Goal: Complete application form: Complete application form

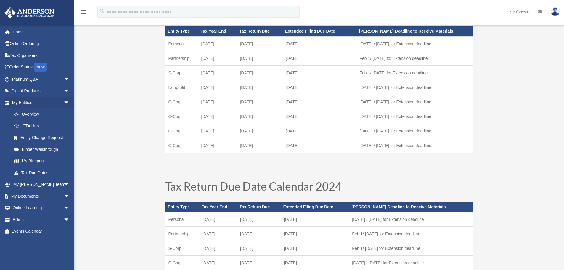
scroll to position [59, 0]
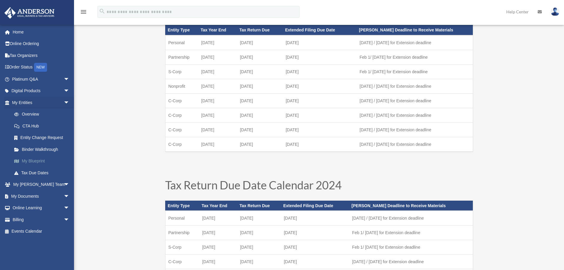
click at [33, 163] on link "My Blueprint" at bounding box center [43, 161] width 70 height 12
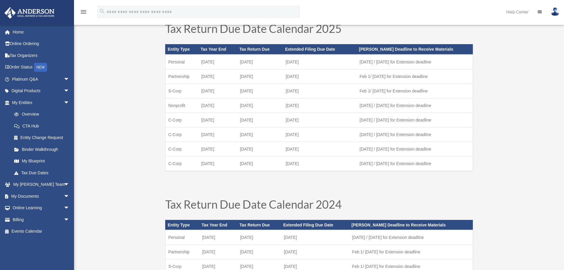
scroll to position [10, 0]
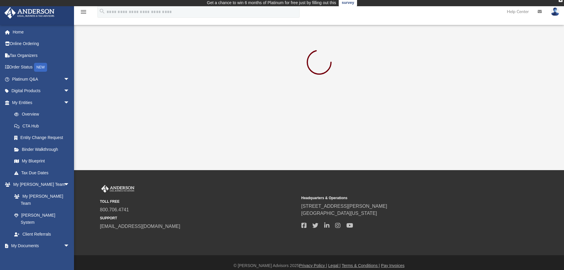
scroll to position [3, 0]
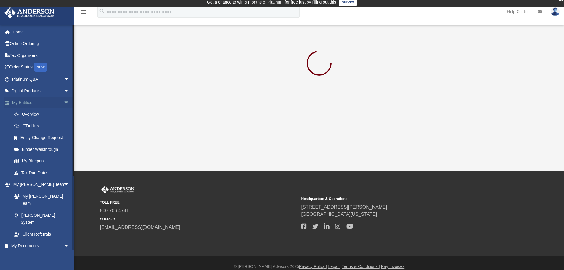
click at [64, 102] on span "arrow_drop_down" at bounding box center [70, 102] width 12 height 12
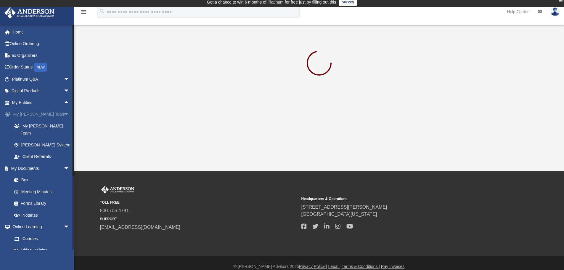
click at [64, 117] on span "arrow_drop_down" at bounding box center [70, 114] width 12 height 12
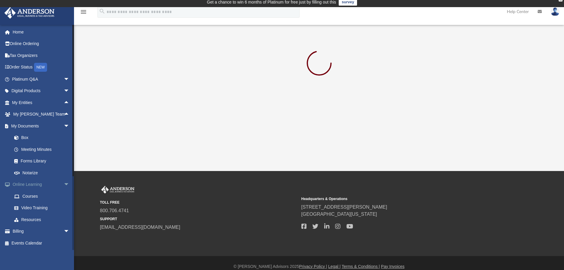
click at [64, 182] on span "arrow_drop_down" at bounding box center [70, 184] width 12 height 12
click at [30, 151] on link "Meeting Minutes" at bounding box center [43, 149] width 70 height 12
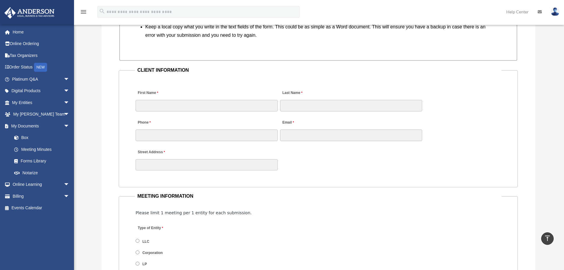
scroll to position [562, 0]
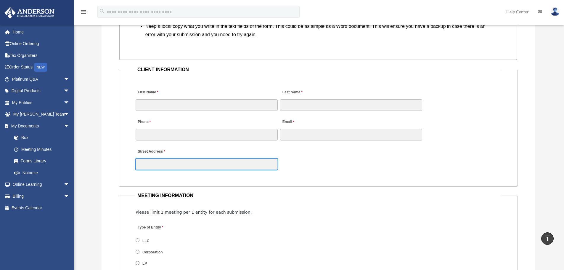
click at [165, 165] on input "Street Address" at bounding box center [207, 163] width 142 height 11
click at [154, 162] on input "Street Address" at bounding box center [207, 163] width 142 height 11
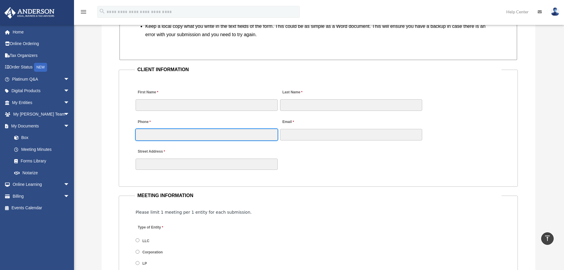
click at [196, 135] on input "Phone" at bounding box center [207, 134] width 142 height 11
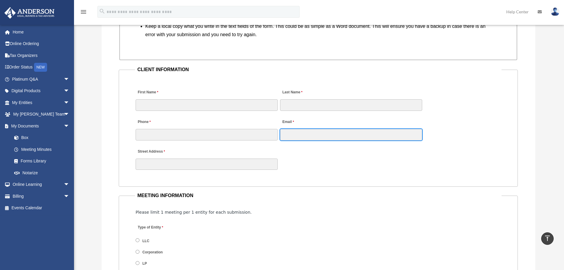
click at [289, 131] on input "Email" at bounding box center [351, 134] width 142 height 11
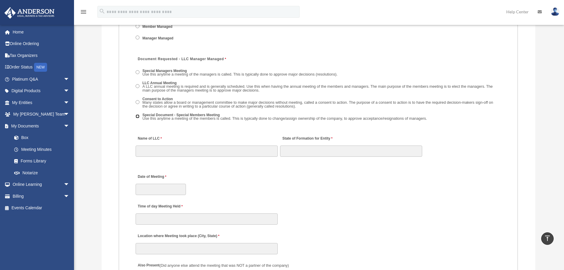
scroll to position [888, 0]
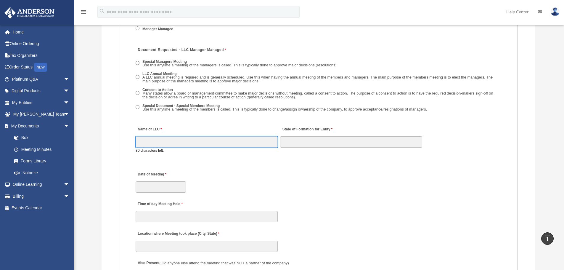
click at [159, 146] on input "Name of LLC" at bounding box center [207, 141] width 142 height 11
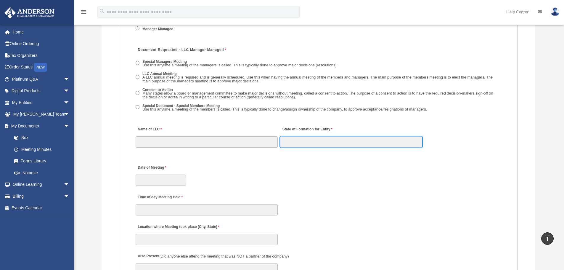
click at [315, 142] on input "State of Formation for Entity" at bounding box center [351, 141] width 142 height 11
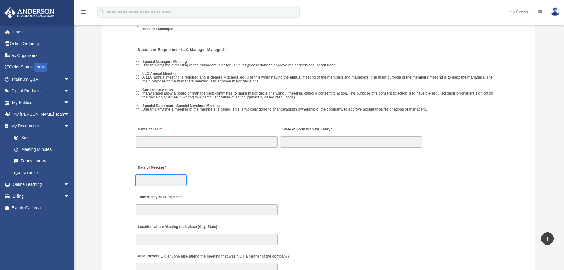
click at [170, 175] on input "Date of Meeting" at bounding box center [161, 179] width 50 height 11
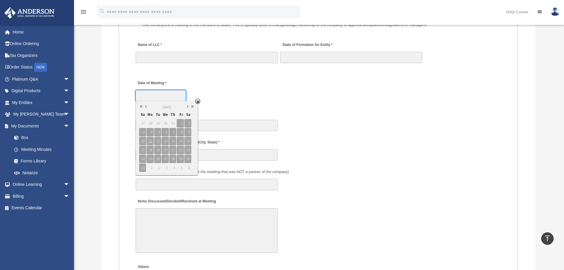
scroll to position [976, 0]
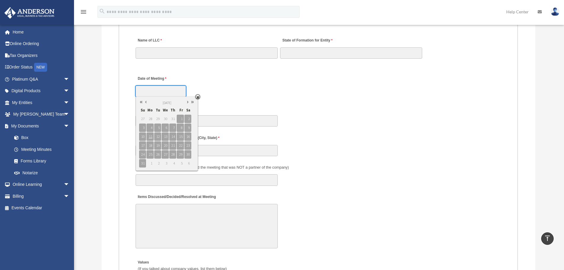
click at [155, 92] on input "Date of Meeting" at bounding box center [161, 91] width 50 height 11
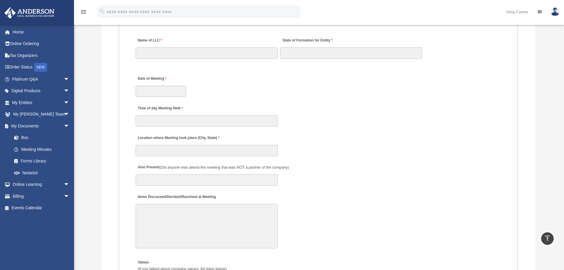
click at [233, 94] on div "Date of Meeting" at bounding box center [318, 85] width 366 height 26
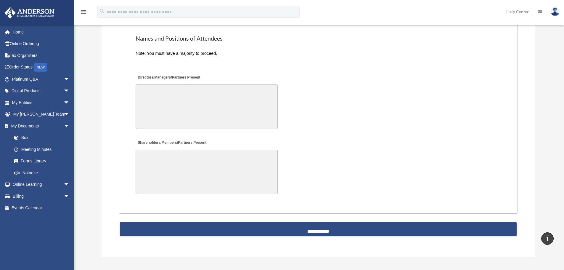
scroll to position [1361, 0]
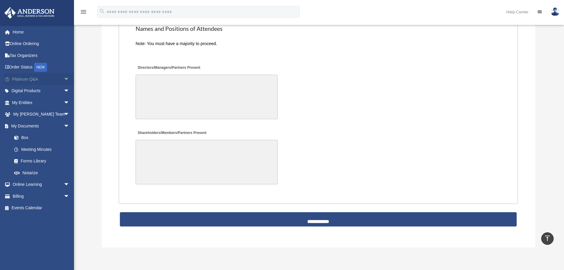
click at [64, 77] on span "arrow_drop_down" at bounding box center [70, 79] width 12 height 12
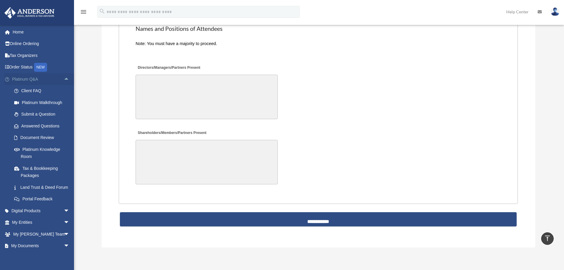
click at [64, 76] on span "arrow_drop_up" at bounding box center [70, 79] width 12 height 12
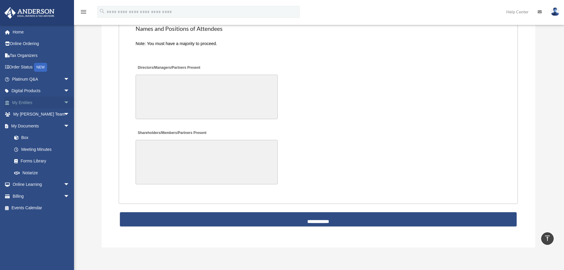
click at [64, 103] on span "arrow_drop_down" at bounding box center [70, 102] width 12 height 12
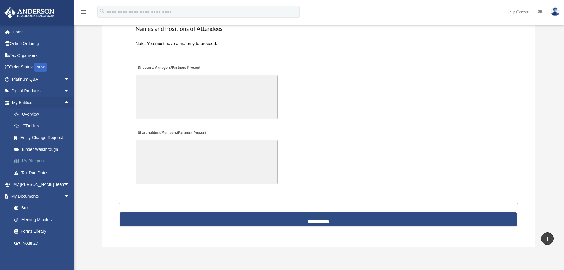
click at [37, 160] on link "My Blueprint" at bounding box center [43, 161] width 70 height 12
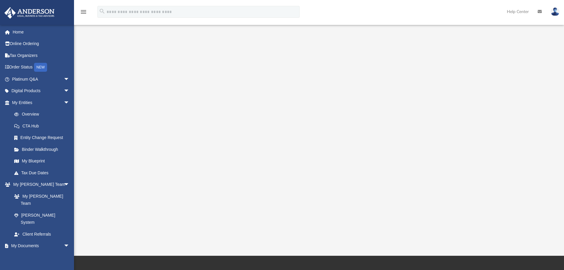
scroll to position [59, 0]
